Goal: Task Accomplishment & Management: Manage account settings

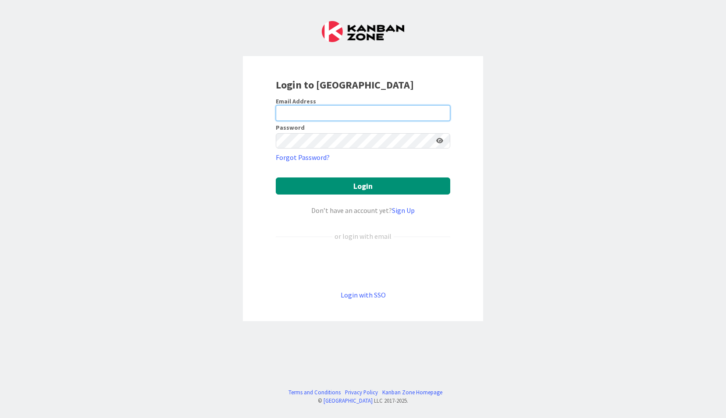
type input "[EMAIL_ADDRESS][DOMAIN_NAME]"
click at [276, 178] on button "Login" at bounding box center [363, 186] width 175 height 17
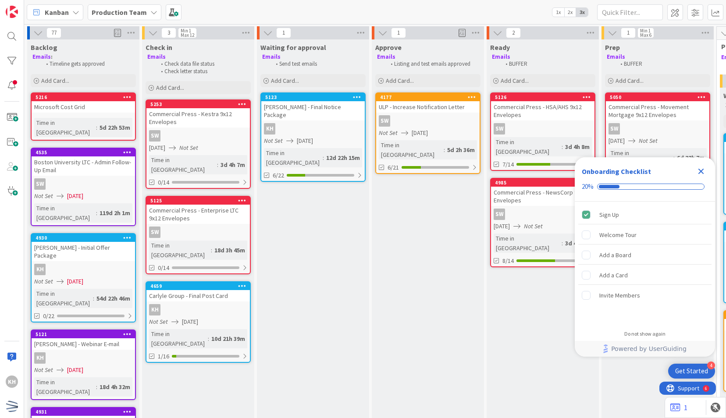
click at [305, 136] on span "[DATE]" at bounding box center [305, 140] width 16 height 9
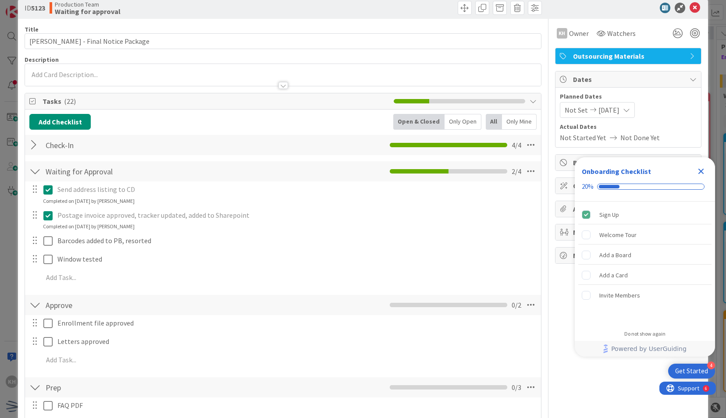
scroll to position [16, 0]
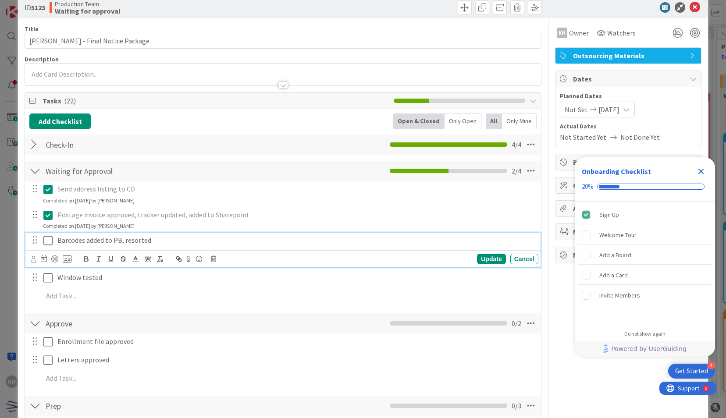
click at [46, 243] on icon at bounding box center [47, 240] width 9 height 11
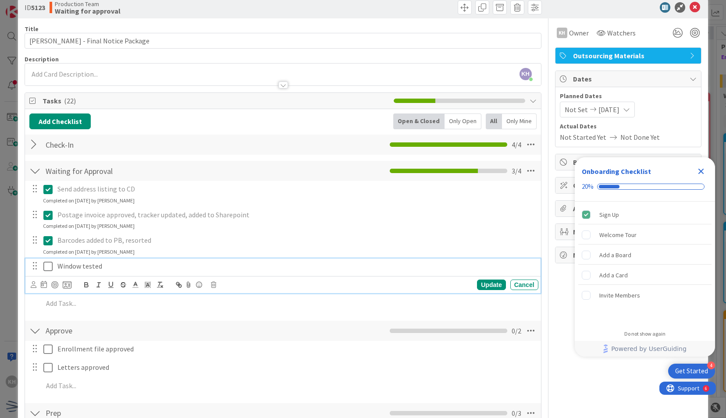
click at [51, 269] on icon at bounding box center [47, 266] width 9 height 11
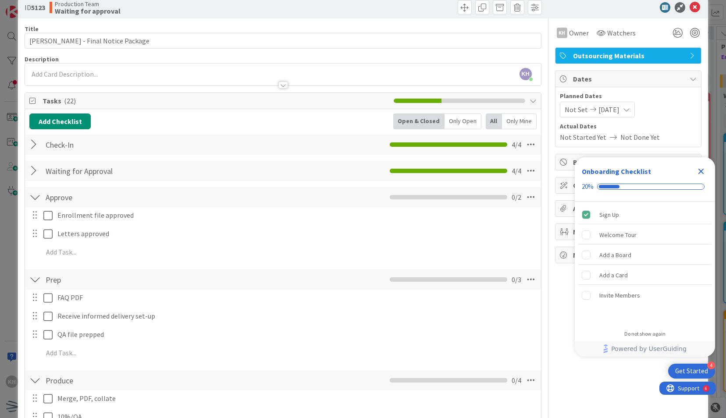
scroll to position [78, 0]
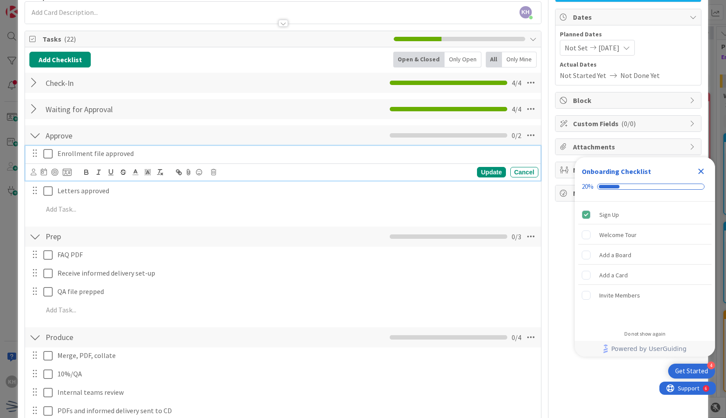
click at [53, 149] on button at bounding box center [48, 154] width 11 height 14
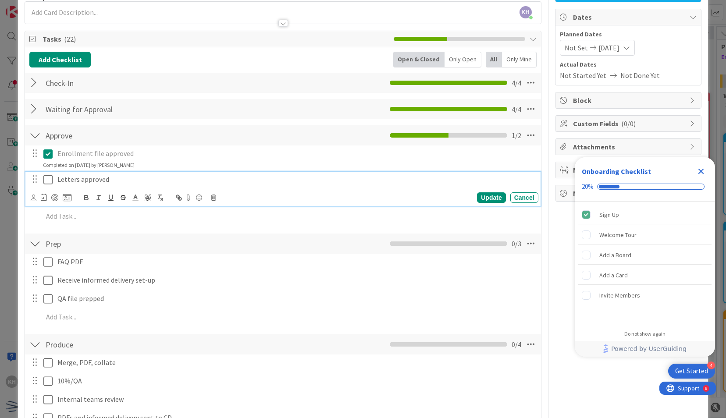
click at [51, 179] on icon at bounding box center [47, 180] width 9 height 11
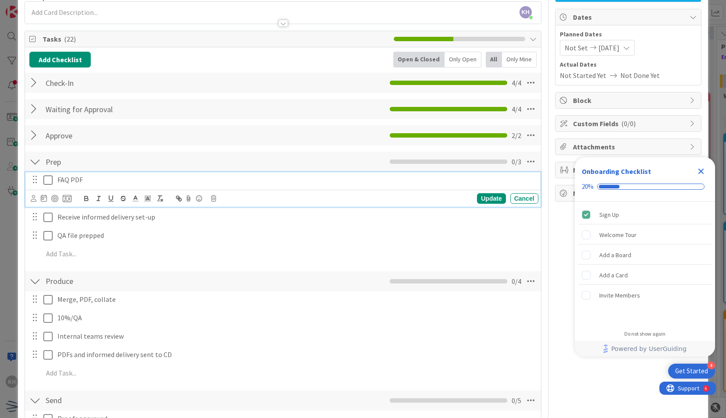
click at [53, 177] on button at bounding box center [48, 180] width 11 height 14
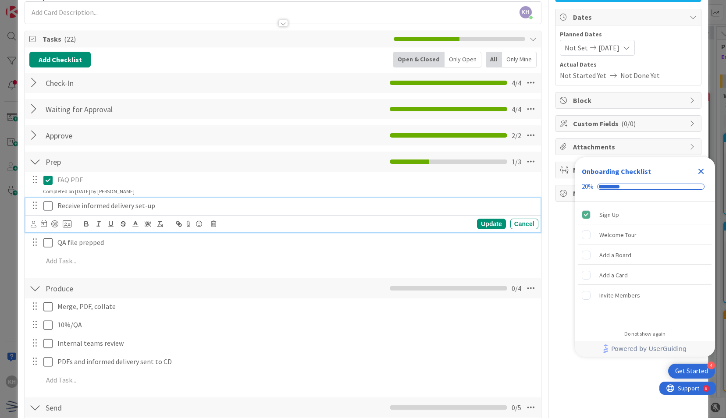
click at [46, 206] on icon at bounding box center [47, 206] width 9 height 11
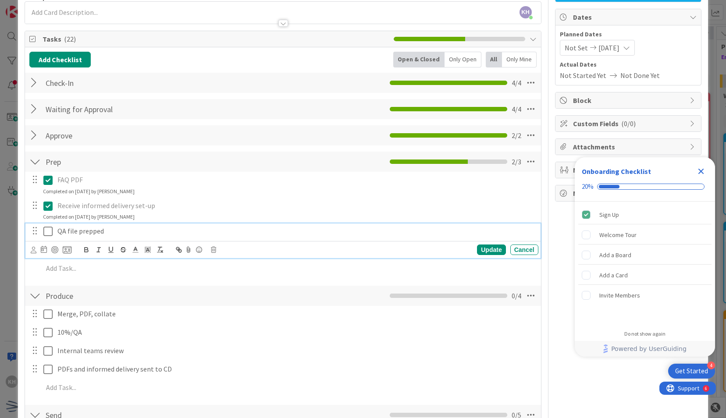
click at [47, 232] on icon at bounding box center [47, 231] width 9 height 11
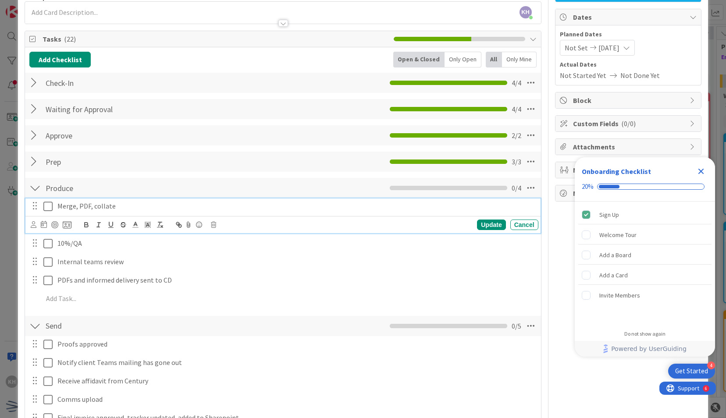
click at [52, 201] on icon at bounding box center [47, 206] width 9 height 11
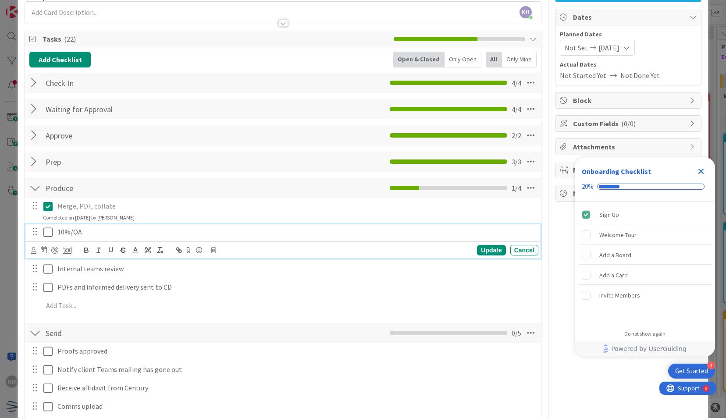
click at [47, 234] on icon at bounding box center [47, 232] width 9 height 11
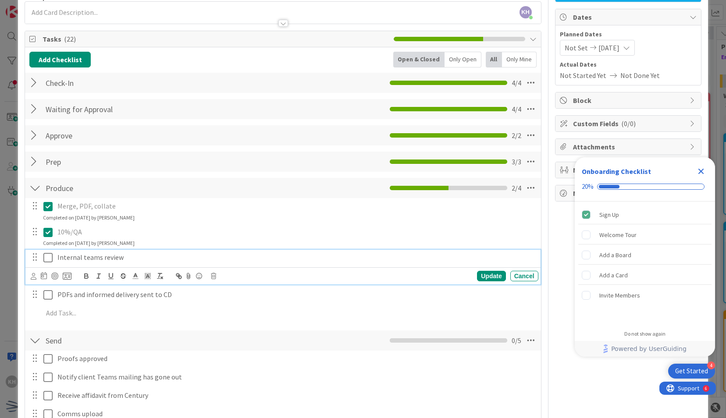
click at [48, 259] on icon at bounding box center [47, 258] width 9 height 11
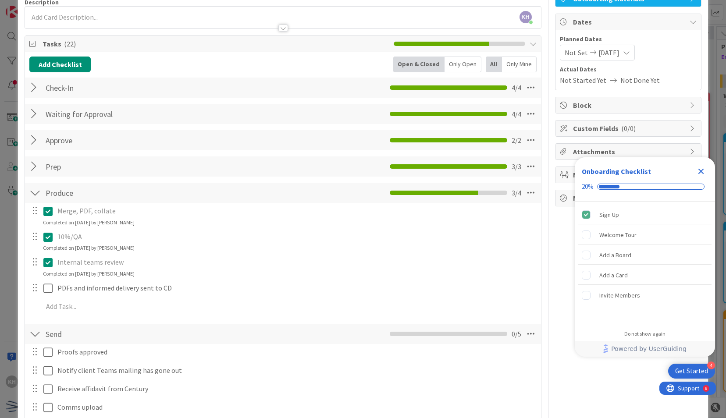
scroll to position [73, 0]
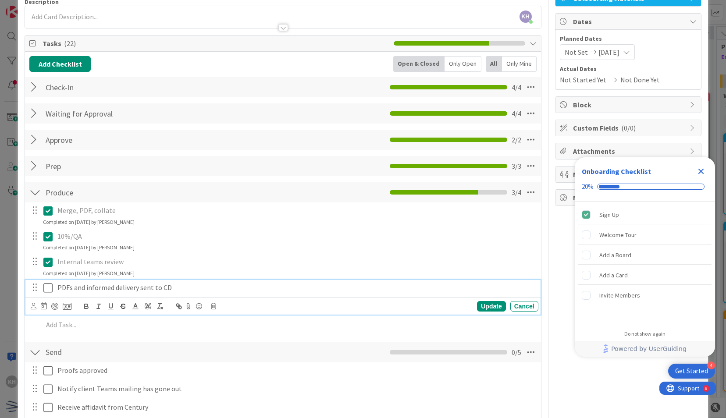
click at [46, 289] on icon at bounding box center [47, 288] width 9 height 11
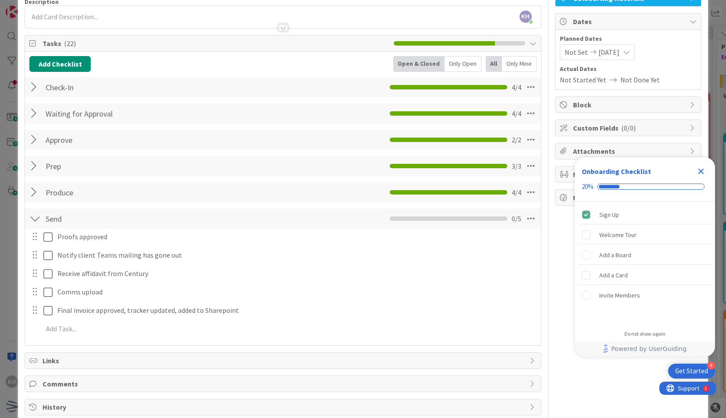
scroll to position [111, 0]
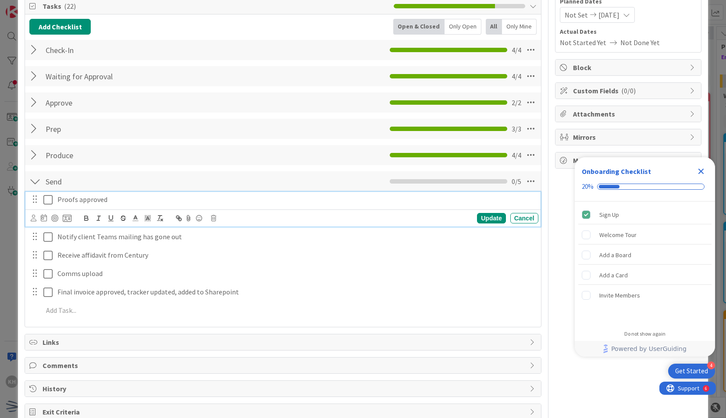
click at [50, 200] on icon at bounding box center [47, 200] width 9 height 11
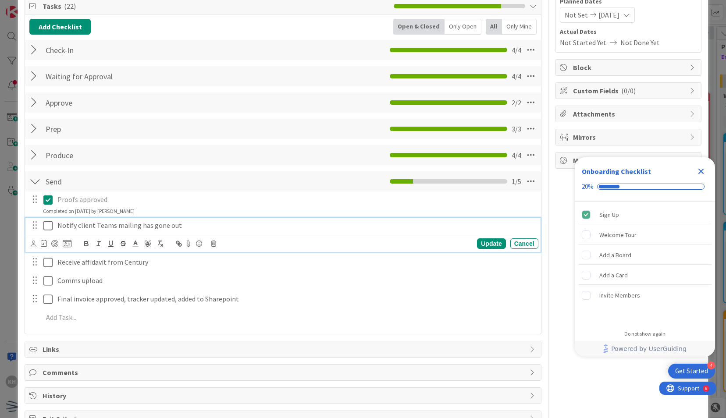
click at [46, 223] on icon at bounding box center [47, 226] width 9 height 11
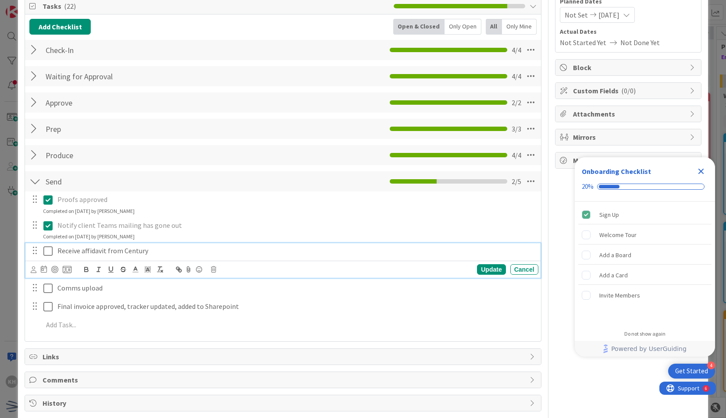
click at [47, 251] on icon at bounding box center [47, 251] width 9 height 11
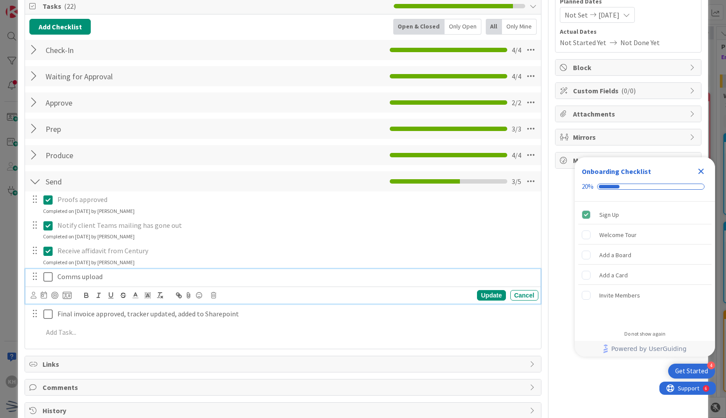
click at [47, 276] on icon at bounding box center [47, 277] width 9 height 11
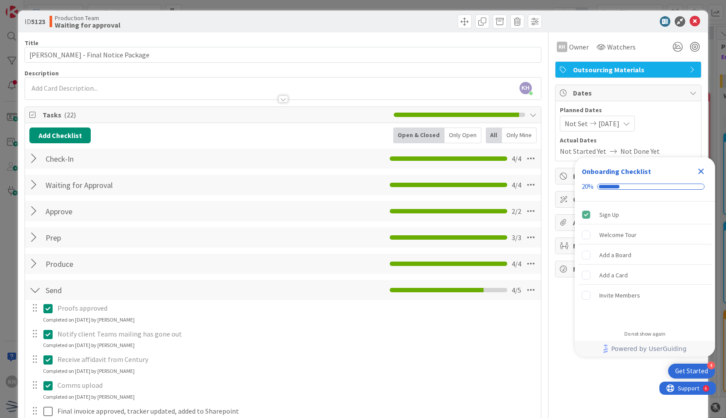
scroll to position [139, 0]
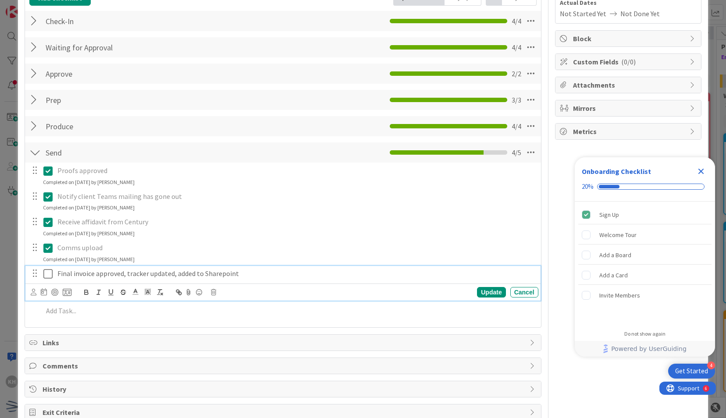
click at [45, 270] on icon at bounding box center [47, 274] width 9 height 11
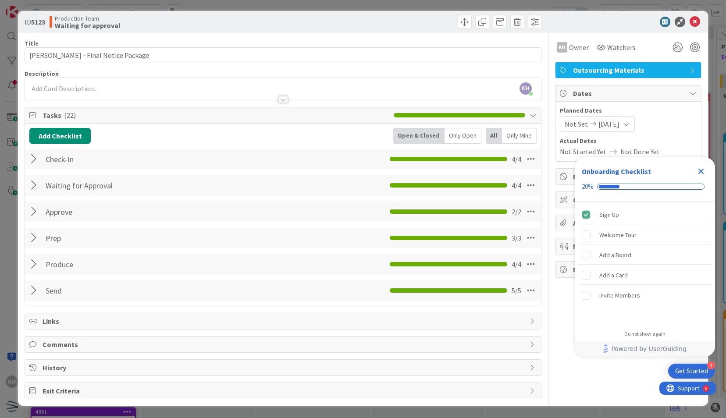
scroll to position [0, 0]
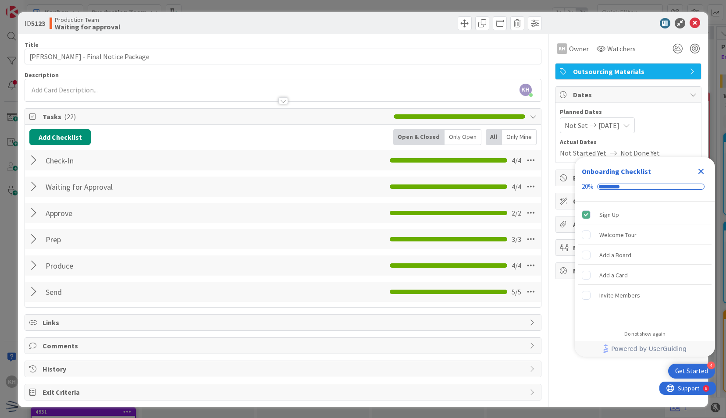
click at [686, 31] on div "ID 5123 Production Team Waiting for approval" at bounding box center [363, 23] width 690 height 22
click at [691, 28] on icon at bounding box center [695, 23] width 11 height 11
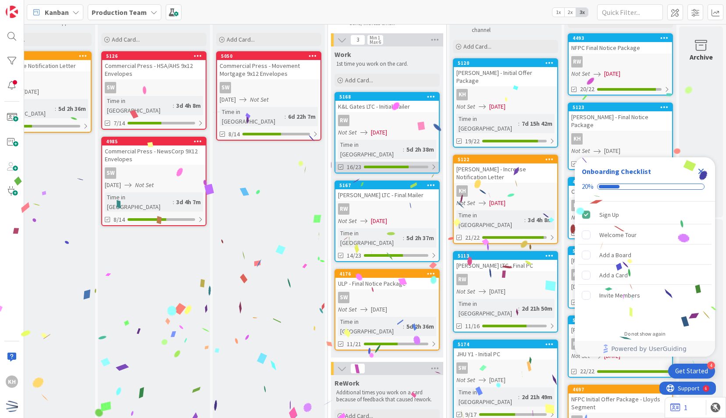
scroll to position [42, 395]
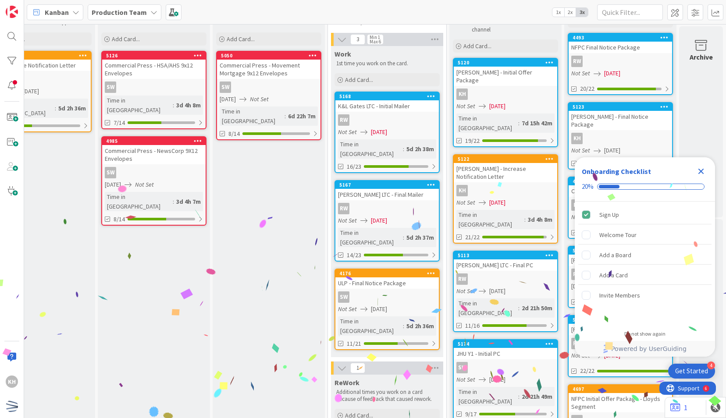
click at [375, 216] on span "[DATE]" at bounding box center [379, 220] width 16 height 9
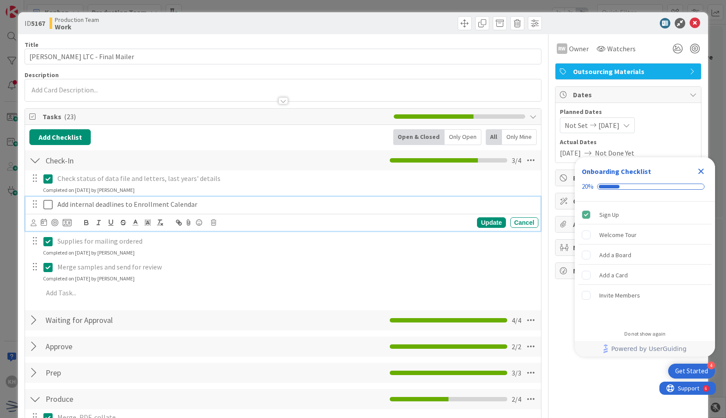
click at [44, 201] on icon at bounding box center [47, 205] width 9 height 11
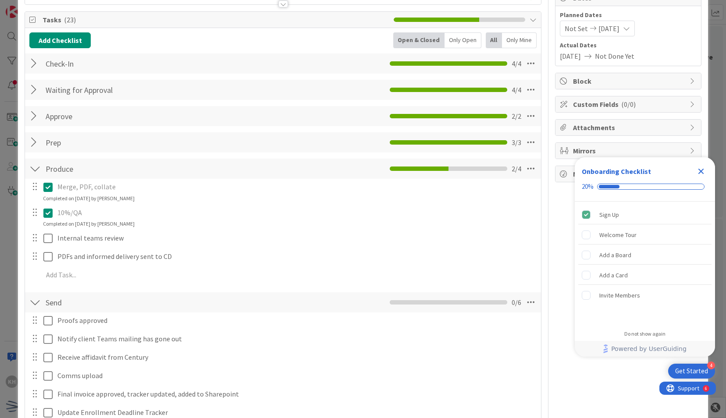
scroll to position [98, 0]
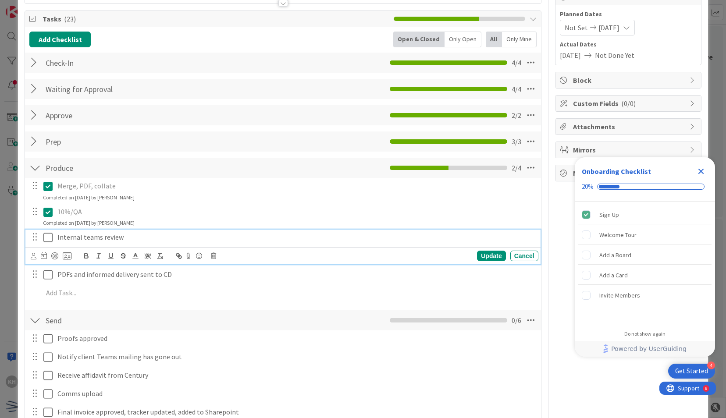
click at [46, 236] on icon at bounding box center [47, 237] width 9 height 11
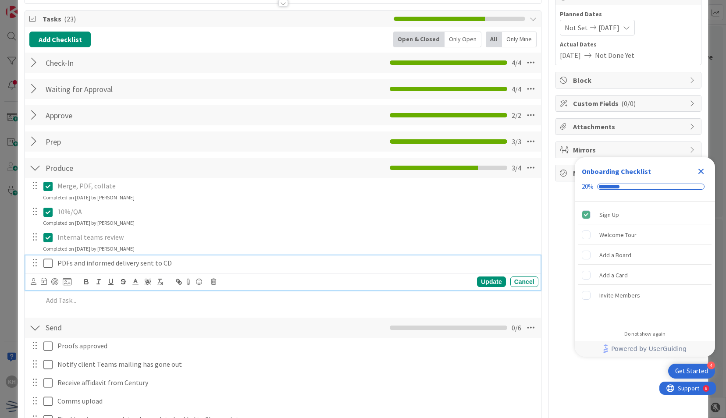
click at [47, 265] on icon at bounding box center [47, 263] width 9 height 11
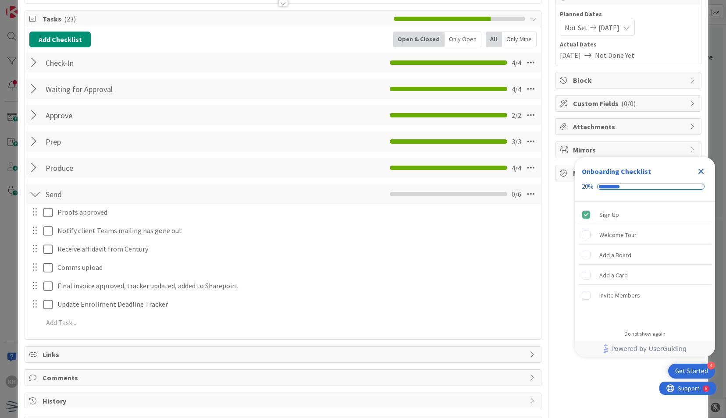
scroll to position [129, 0]
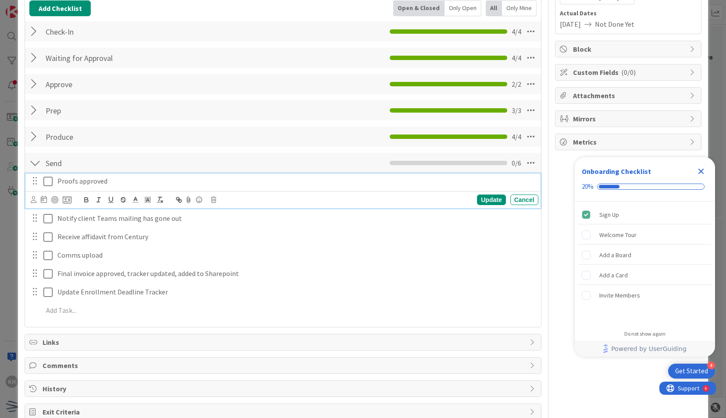
click at [53, 182] on button at bounding box center [48, 182] width 11 height 14
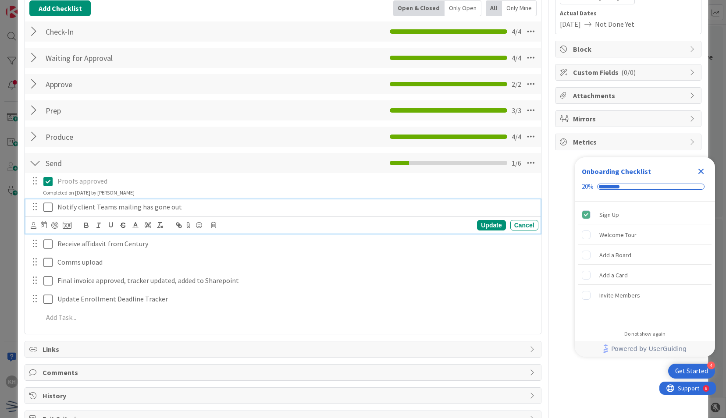
click at [47, 209] on icon at bounding box center [47, 207] width 9 height 11
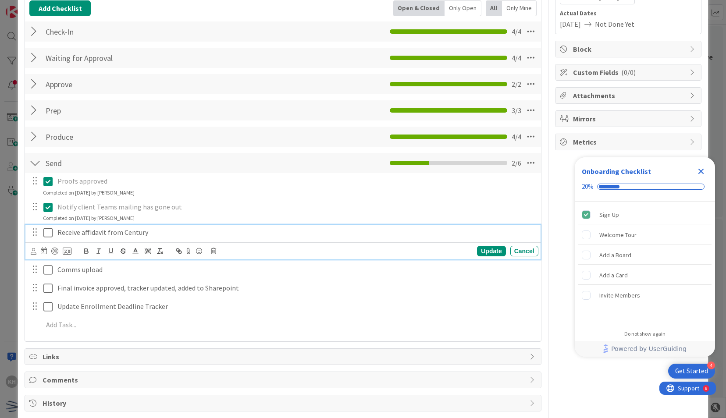
click at [45, 230] on icon at bounding box center [47, 233] width 9 height 11
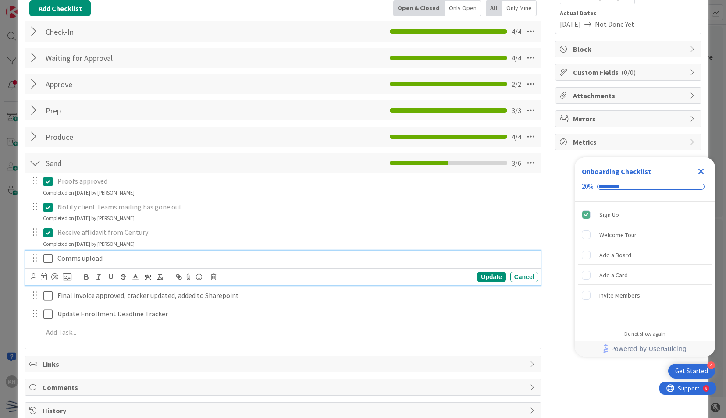
click at [46, 256] on icon at bounding box center [47, 258] width 9 height 11
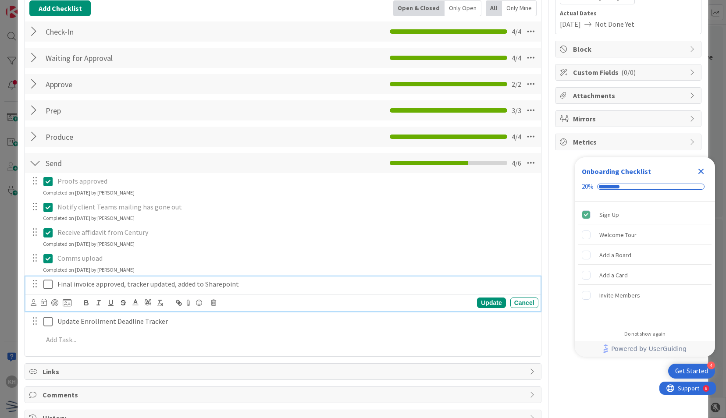
click at [45, 281] on icon at bounding box center [47, 284] width 9 height 11
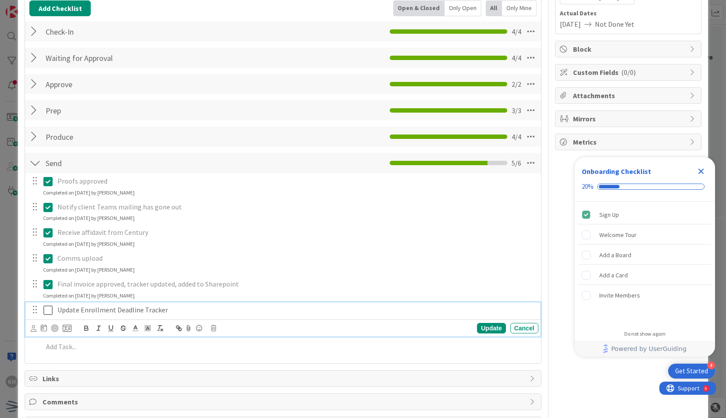
click at [51, 309] on icon at bounding box center [47, 310] width 9 height 11
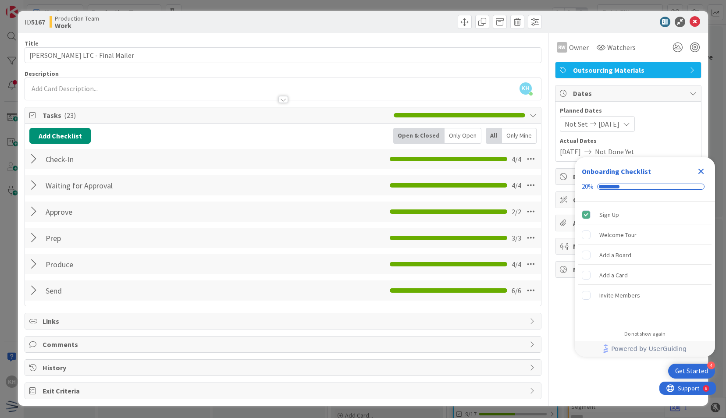
scroll to position [0, 0]
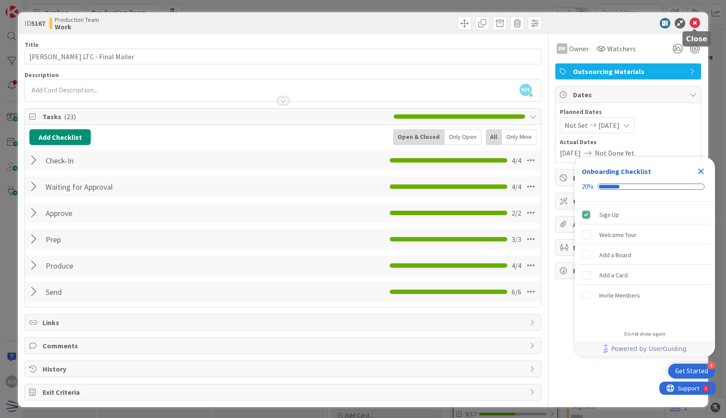
click at [692, 25] on icon at bounding box center [695, 23] width 11 height 11
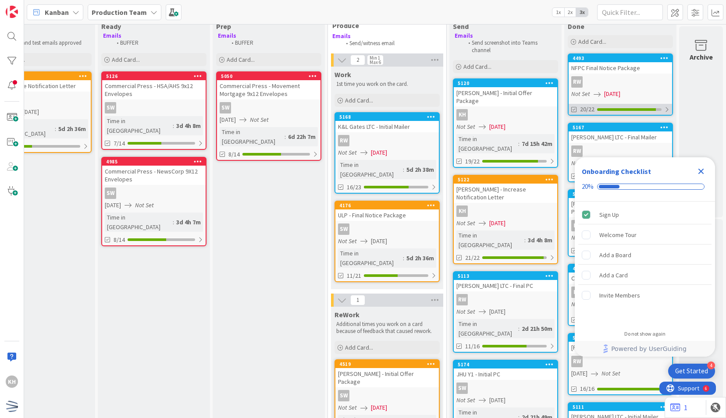
scroll to position [16, 395]
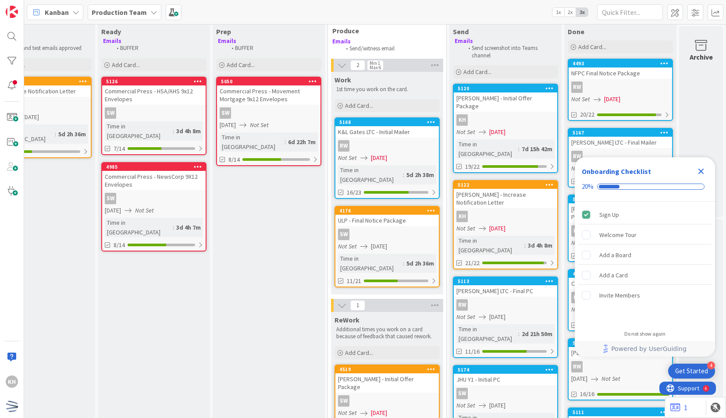
click at [702, 172] on icon "Close Checklist" at bounding box center [702, 172] width 6 height 6
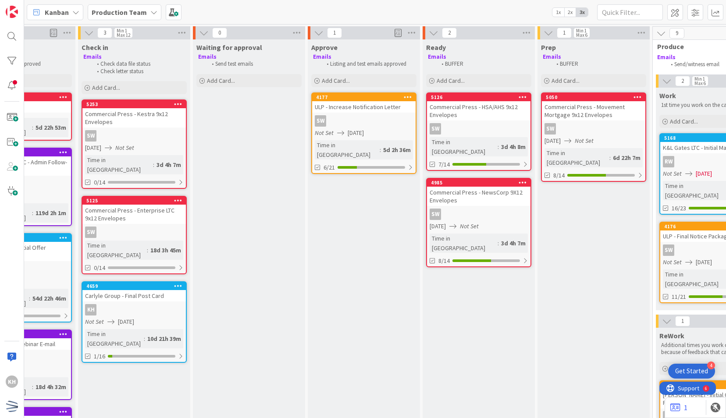
scroll to position [0, 0]
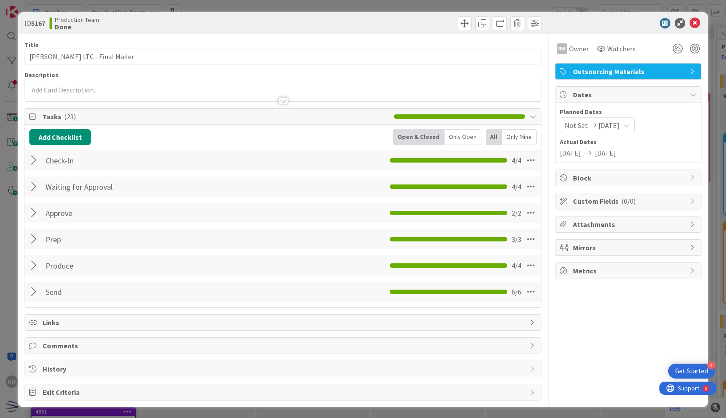
click at [689, 23] on div at bounding box center [623, 23] width 155 height 11
click at [694, 23] on icon at bounding box center [695, 23] width 11 height 11
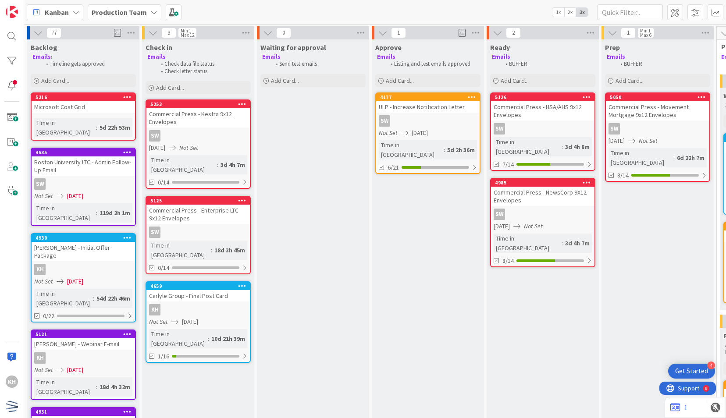
click at [110, 242] on div "[PERSON_NAME] - Initial Offer Package" at bounding box center [83, 251] width 103 height 19
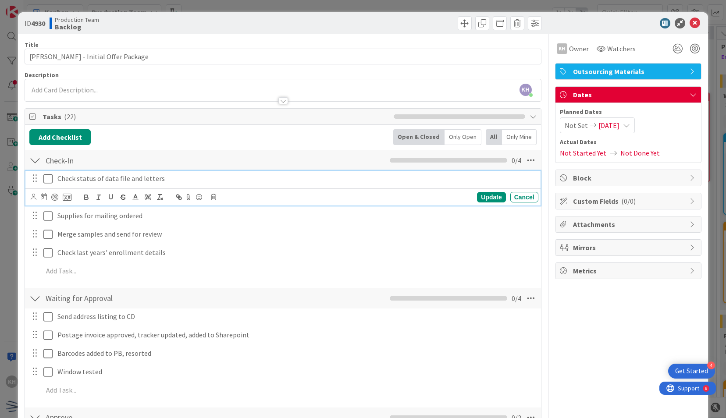
click at [50, 175] on icon at bounding box center [47, 179] width 9 height 11
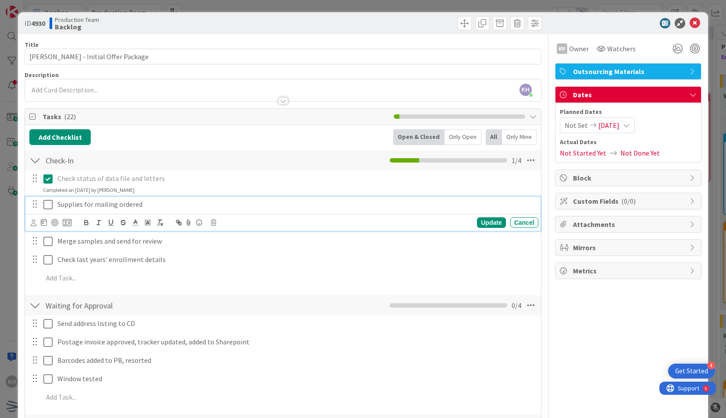
click at [48, 205] on icon at bounding box center [47, 205] width 9 height 11
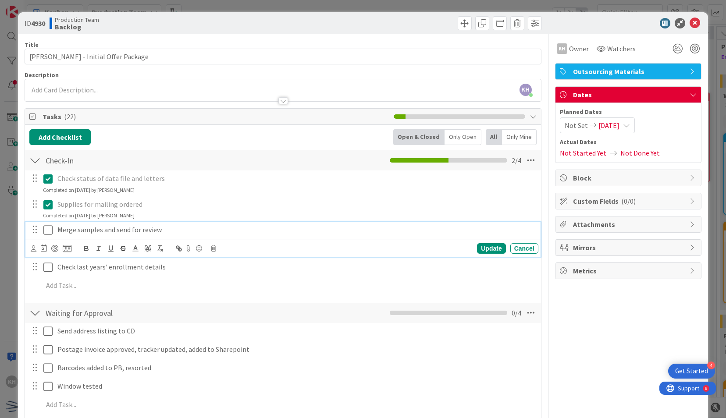
click at [48, 225] on icon at bounding box center [47, 230] width 9 height 11
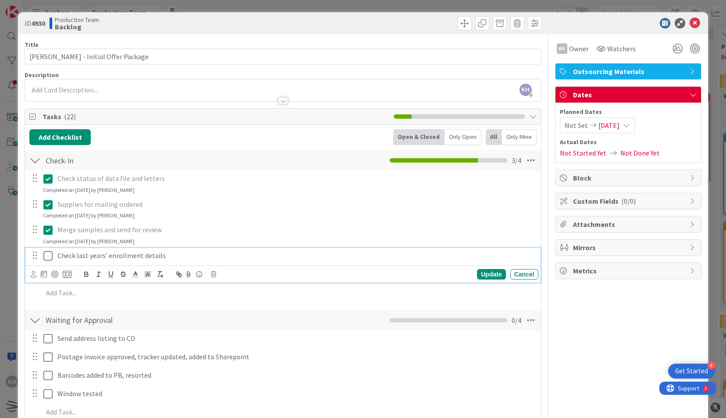
click at [48, 252] on icon at bounding box center [47, 256] width 9 height 11
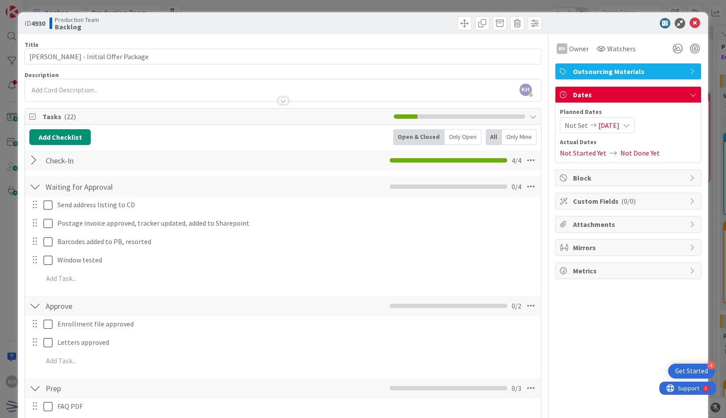
scroll to position [67, 0]
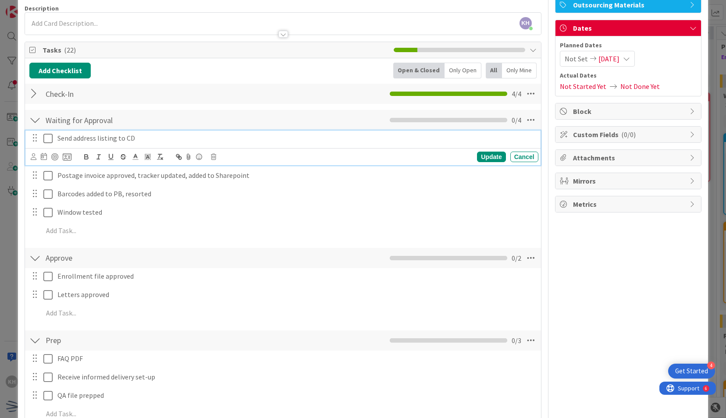
click at [49, 137] on icon at bounding box center [47, 138] width 9 height 11
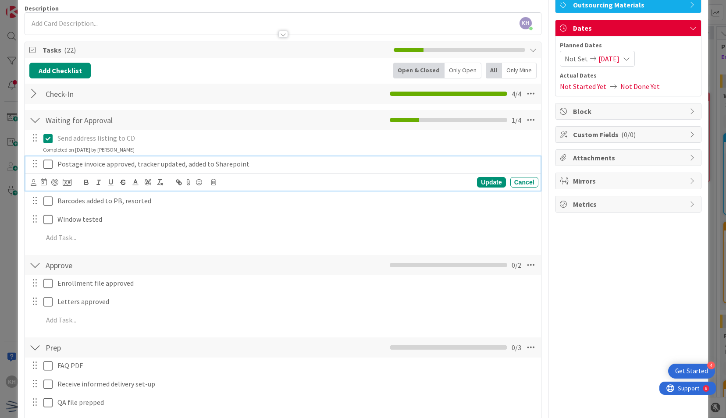
click at [46, 163] on icon at bounding box center [47, 164] width 9 height 11
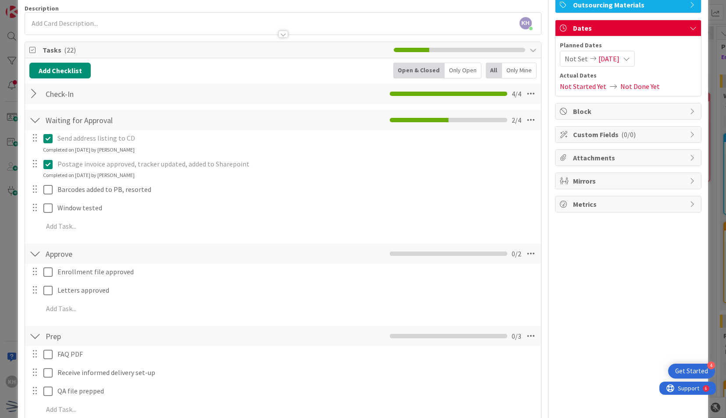
click at [47, 182] on div at bounding box center [41, 189] width 25 height 15
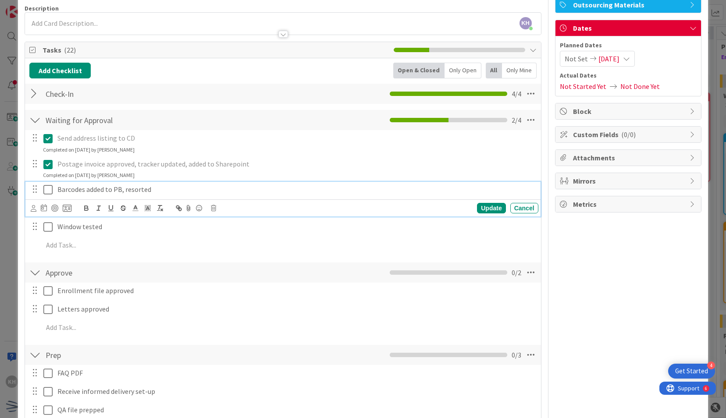
click at [47, 187] on icon at bounding box center [47, 190] width 9 height 11
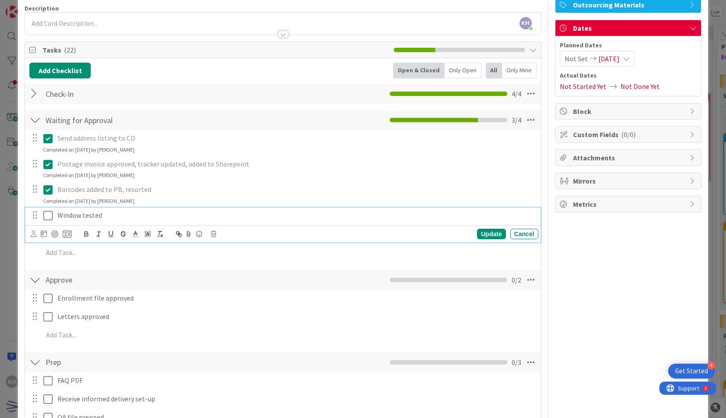
click at [47, 214] on icon at bounding box center [47, 215] width 9 height 11
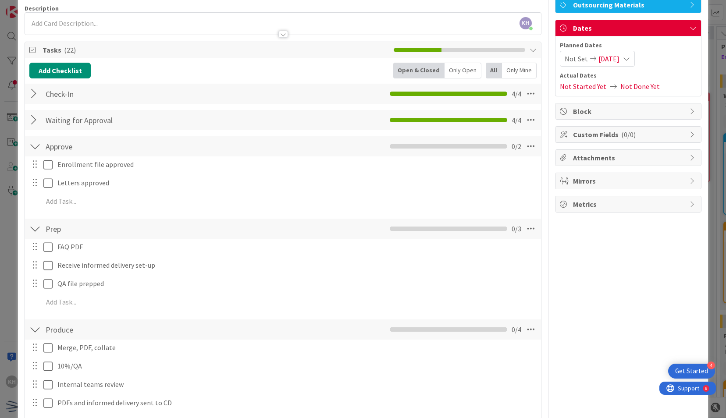
scroll to position [0, 0]
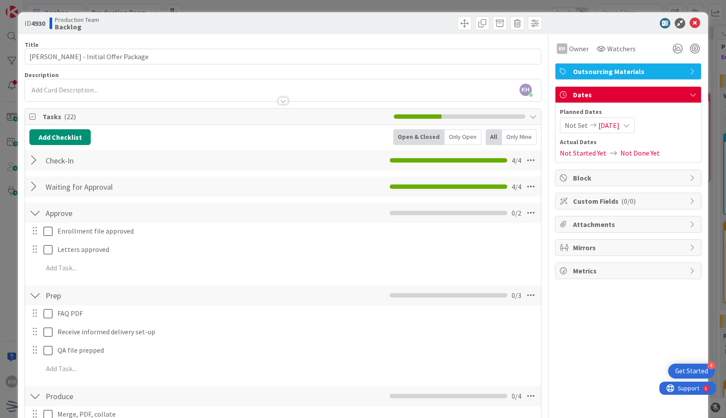
click at [695, 22] on div at bounding box center [623, 23] width 155 height 11
click at [690, 24] on icon at bounding box center [695, 23] width 11 height 11
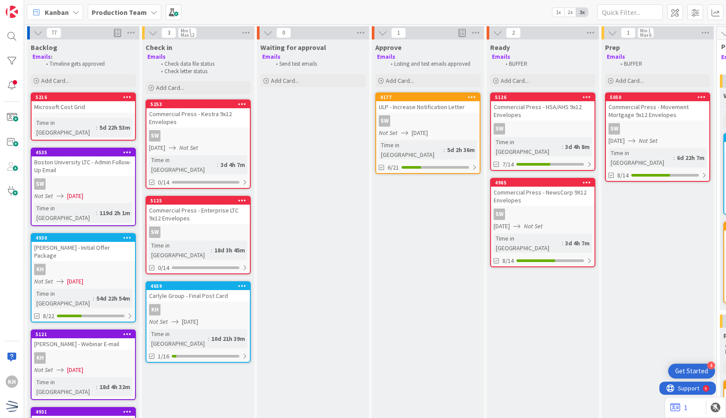
click at [121, 235] on div at bounding box center [127, 238] width 16 height 6
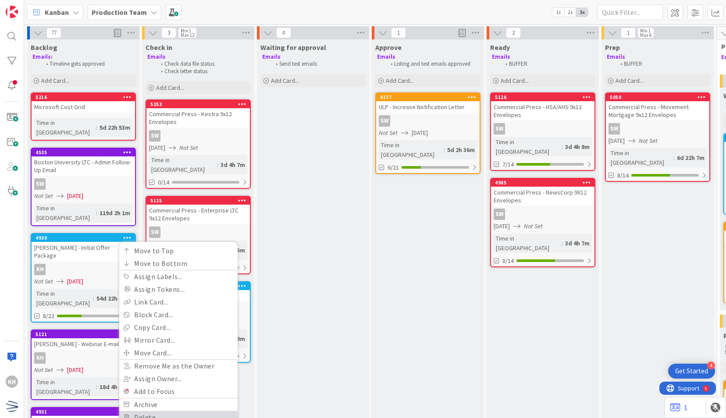
click at [153, 411] on link "Delete" at bounding box center [178, 417] width 118 height 13
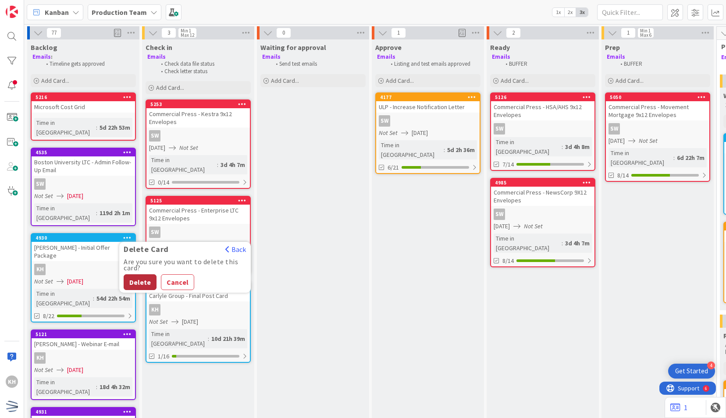
click at [150, 274] on button "Delete" at bounding box center [140, 282] width 33 height 16
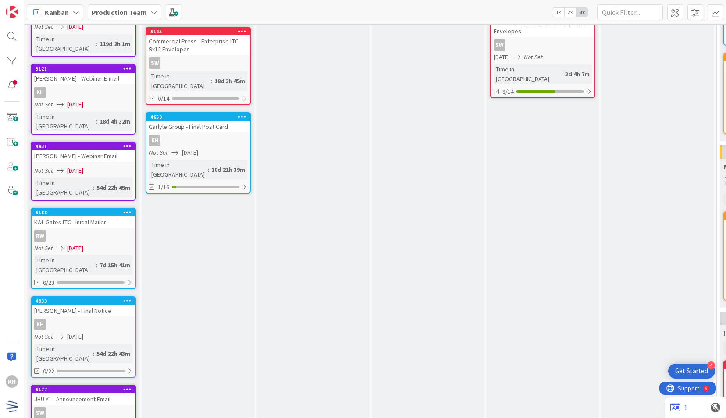
scroll to position [170, 0]
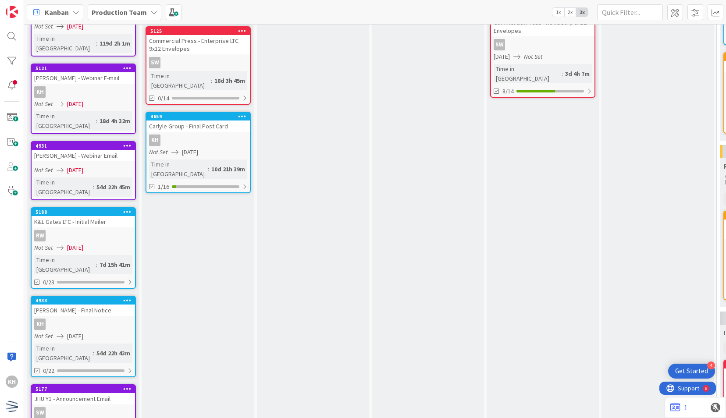
click at [124, 297] on icon at bounding box center [127, 300] width 8 height 6
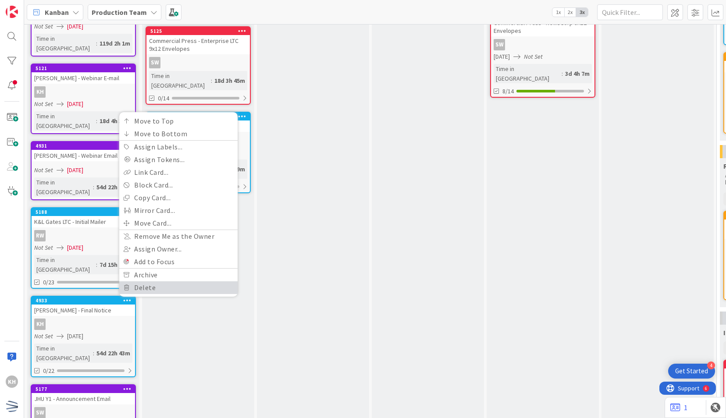
click at [149, 282] on link "Delete" at bounding box center [178, 288] width 118 height 13
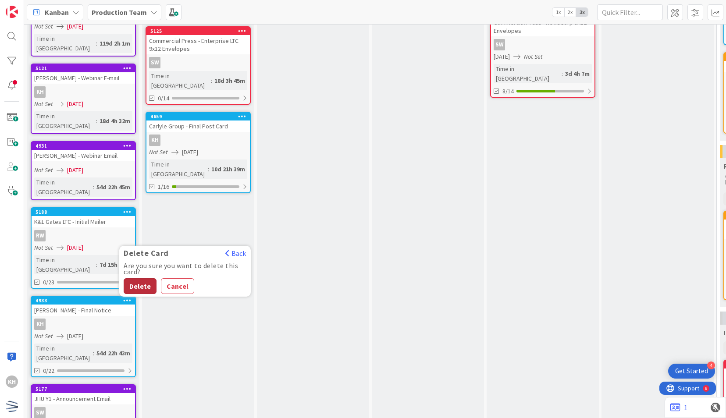
click at [144, 278] on button "Delete" at bounding box center [140, 286] width 33 height 16
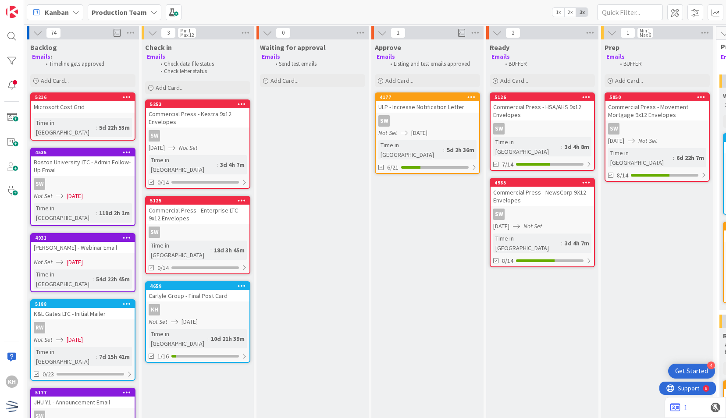
scroll to position [0, 0]
